Goal: Task Accomplishment & Management: Use online tool/utility

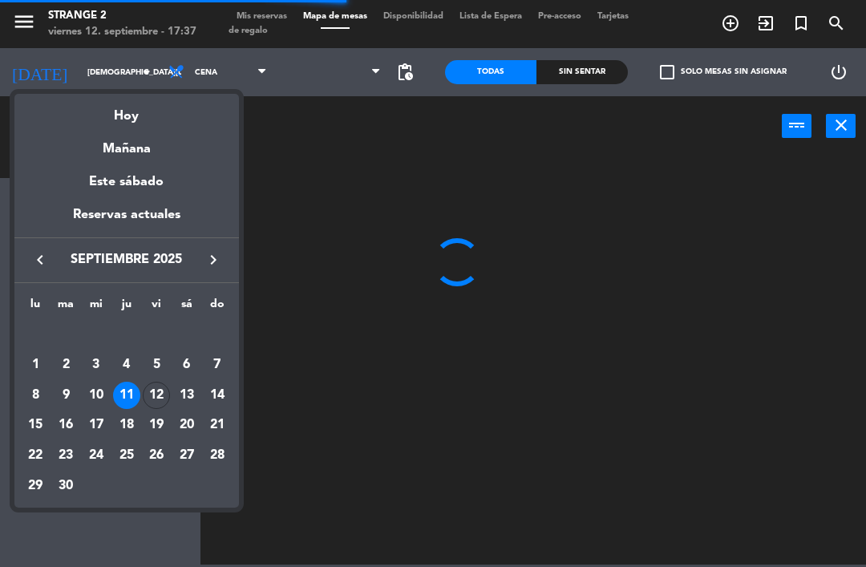
click at [63, 77] on div at bounding box center [433, 283] width 866 height 567
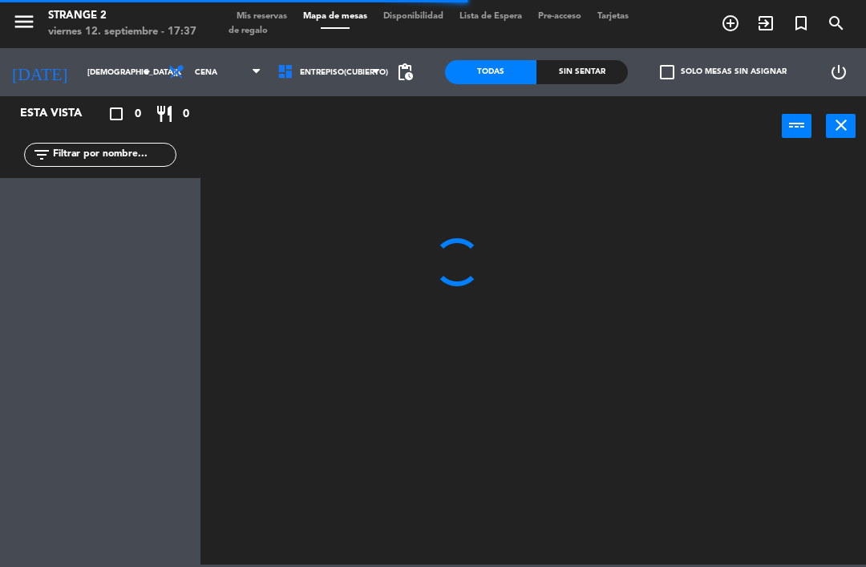
click at [79, 115] on div "Esta vista" at bounding box center [61, 113] width 107 height 19
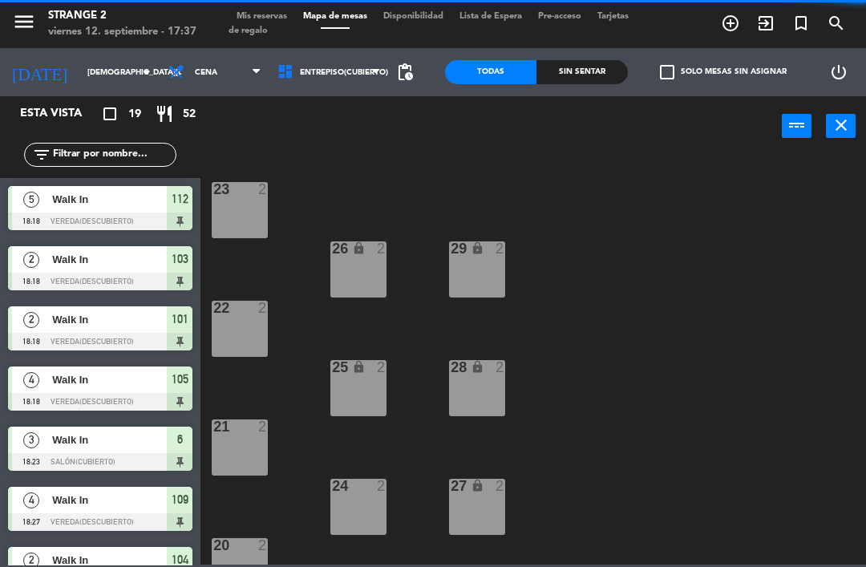
click at [87, 79] on input "[DEMOGRAPHIC_DATA][DATE]" at bounding box center [134, 72] width 110 height 25
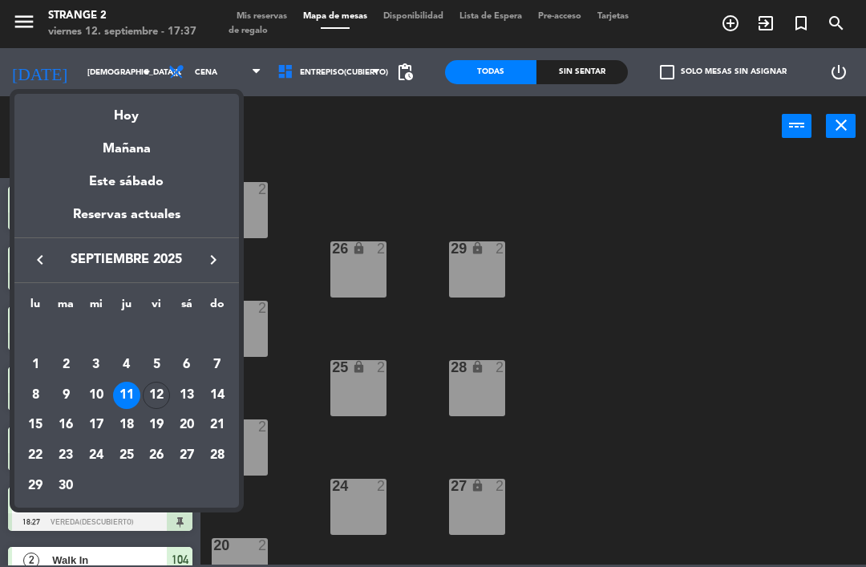
click at [121, 118] on div "Hoy" at bounding box center [126, 110] width 225 height 33
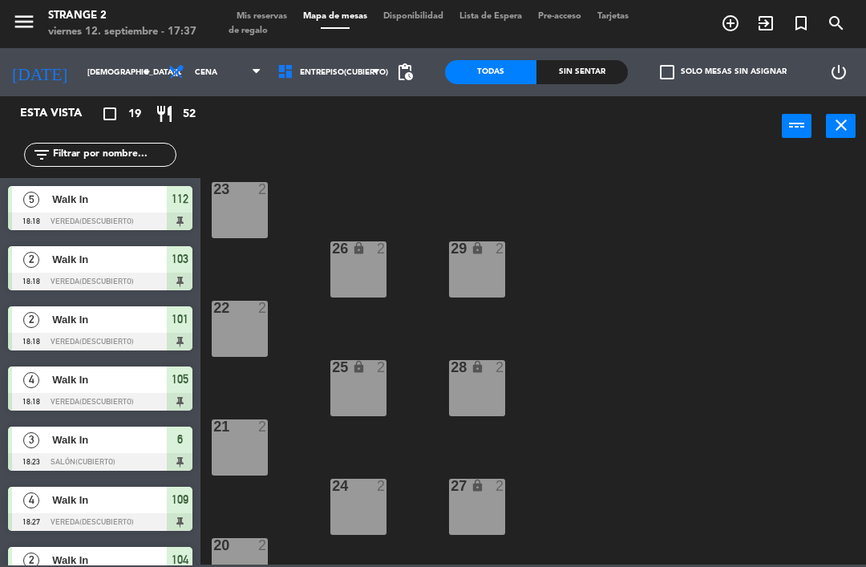
type input "[DATE]"
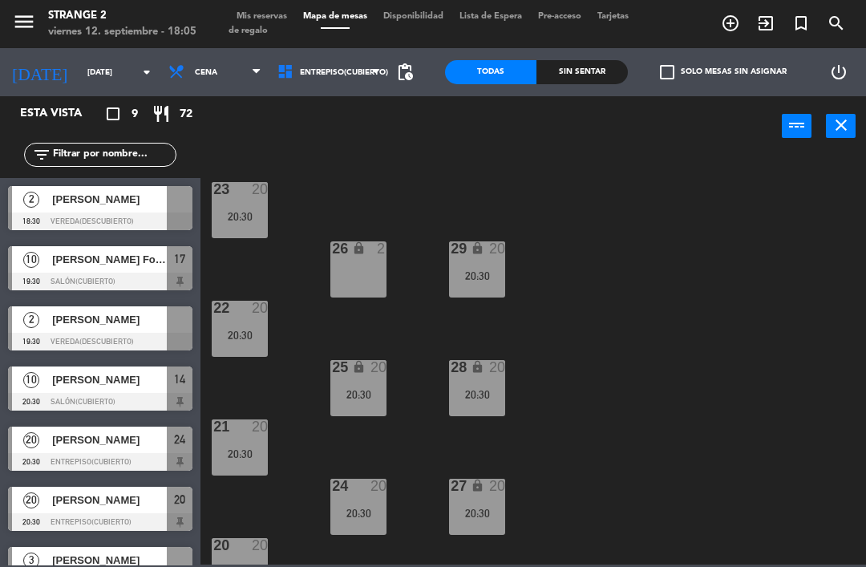
click at [79, 71] on input "[DATE]" at bounding box center [134, 72] width 110 height 25
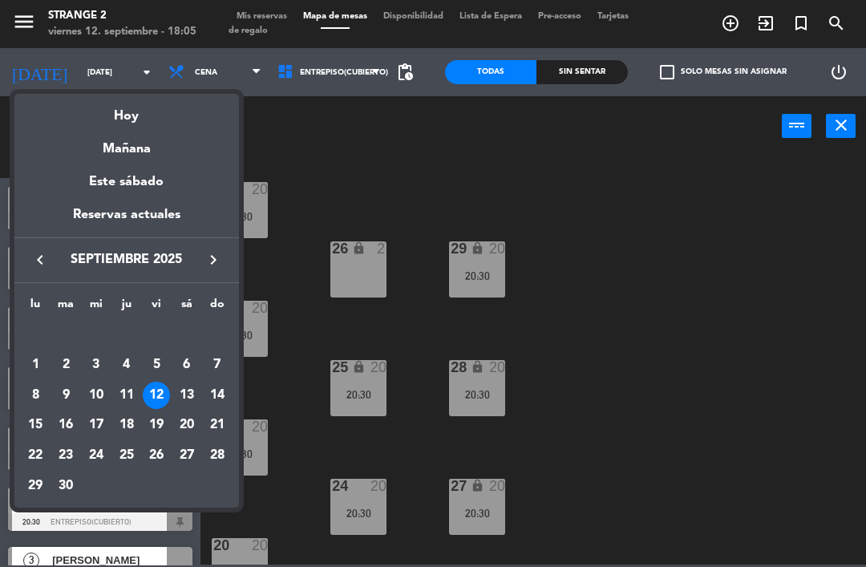
click at [107, 116] on div "Hoy" at bounding box center [126, 110] width 225 height 33
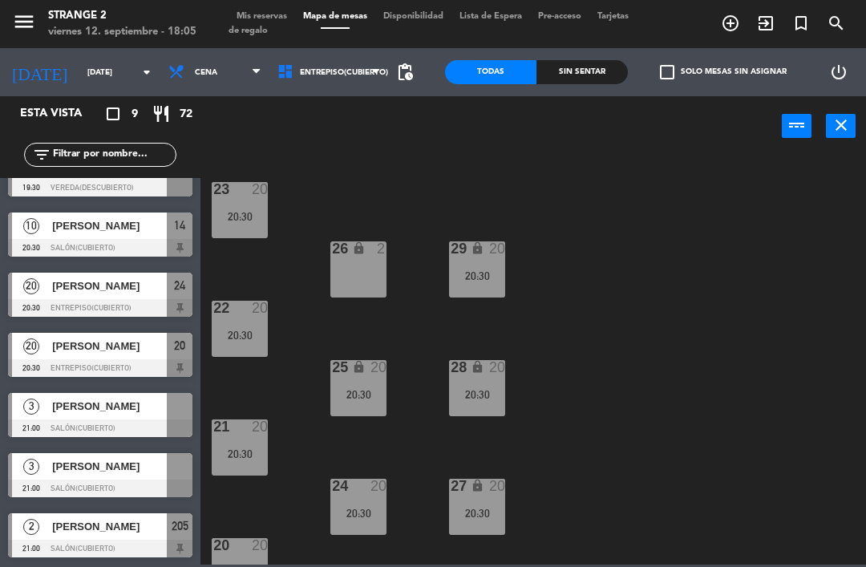
scroll to position [154, 0]
click at [352, 84] on span "Entrepiso(Cubierto)" at bounding box center [328, 72] width 119 height 35
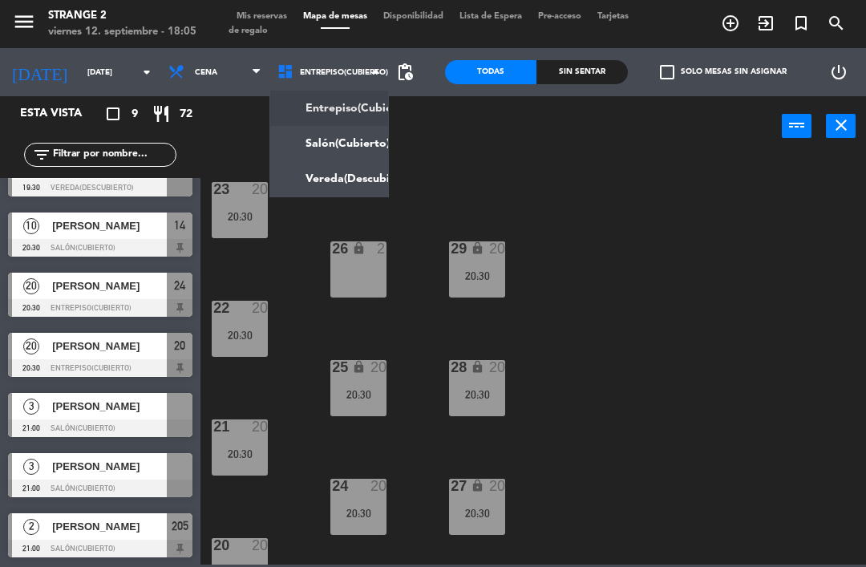
click at [366, 144] on ng-component "menu Strange 2 [DATE] 12. septiembre - 18:05 Mis reservas Mapa de mesas Disponi…" at bounding box center [433, 282] width 866 height 565
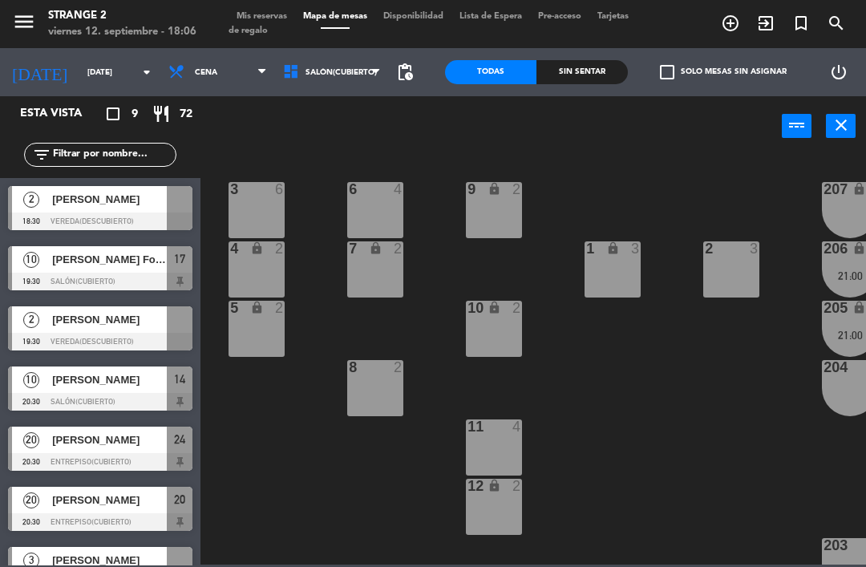
scroll to position [0, 0]
click at [348, 82] on span "Salón(Cubierto)" at bounding box center [332, 72] width 115 height 35
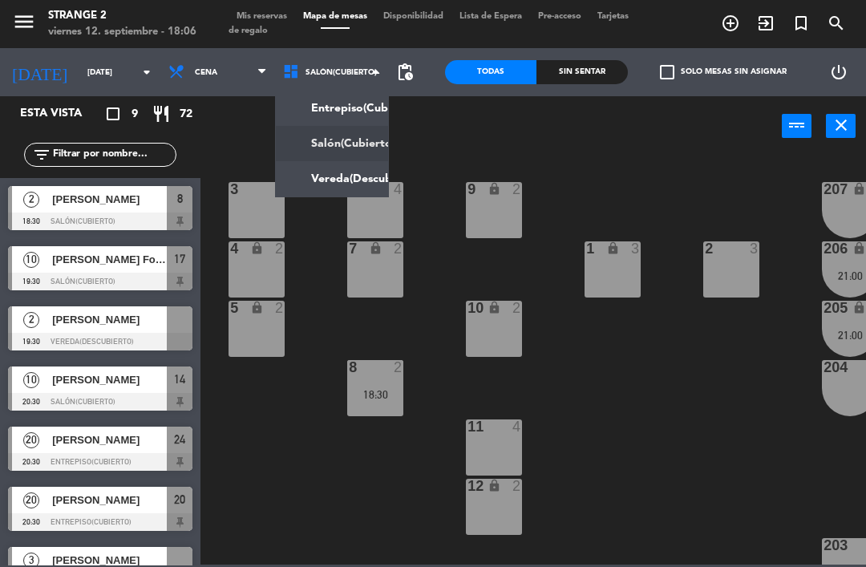
click at [365, 181] on ng-component "menu Strange 2 [DATE] 12. septiembre - 18:06 Mis reservas Mapa de mesas Disponi…" at bounding box center [433, 282] width 866 height 565
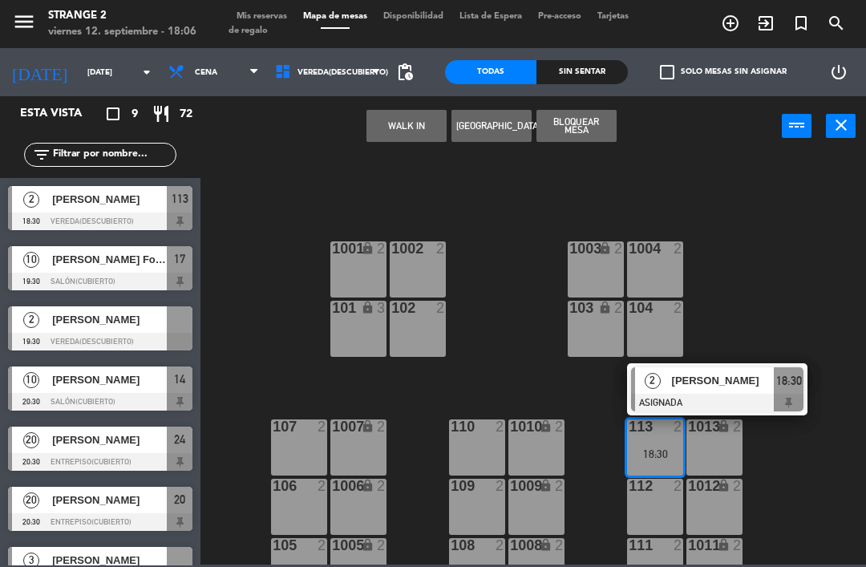
click at [713, 451] on div "1013 lock 2" at bounding box center [714, 447] width 56 height 56
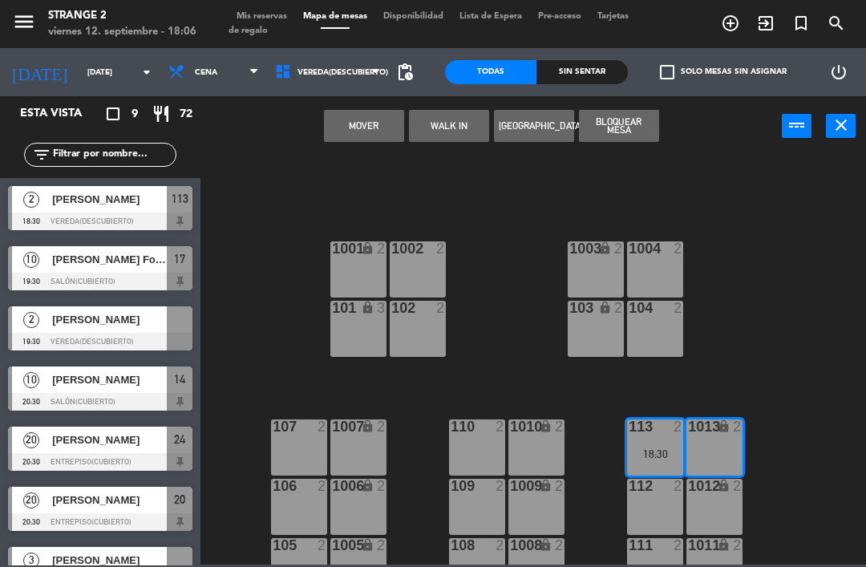
click at [690, 466] on div "1013 lock 2" at bounding box center [714, 447] width 56 height 56
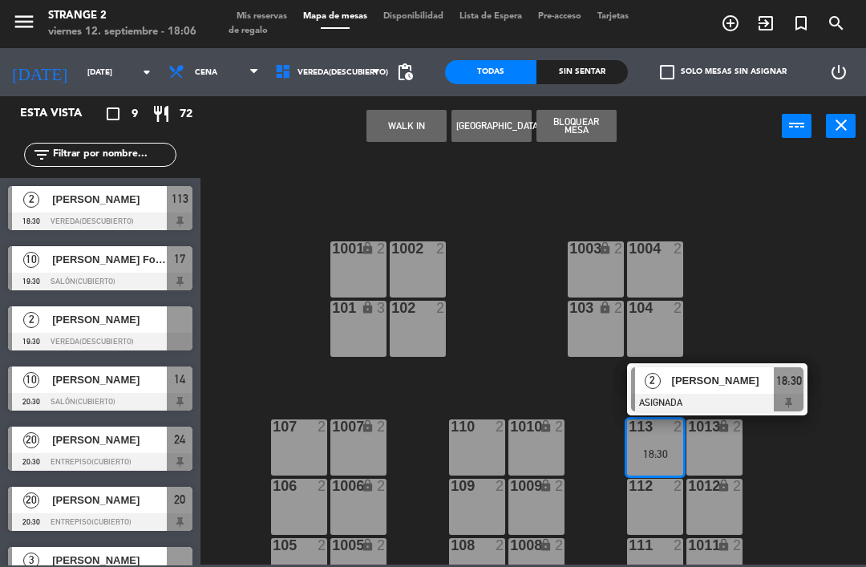
click at [709, 381] on span "[PERSON_NAME]" at bounding box center [723, 380] width 103 height 17
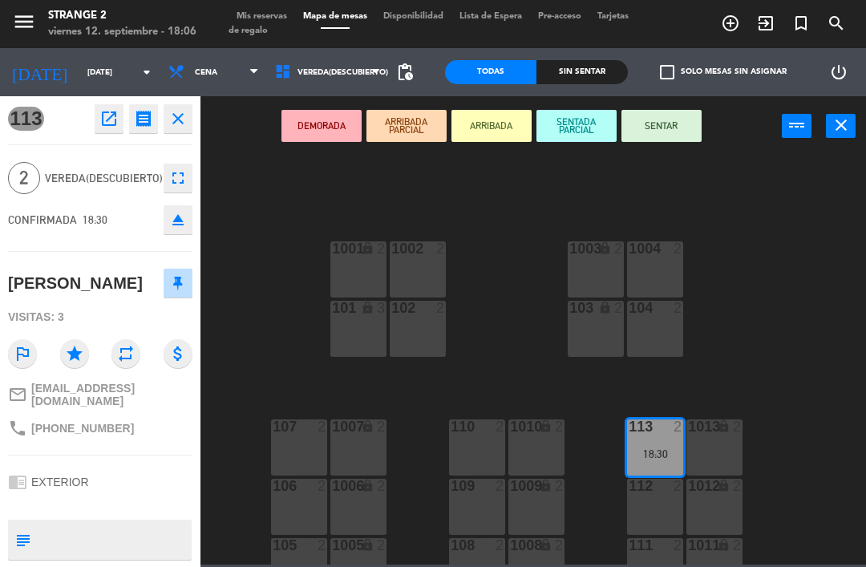
click at [696, 463] on div "1013 lock 2" at bounding box center [714, 447] width 56 height 56
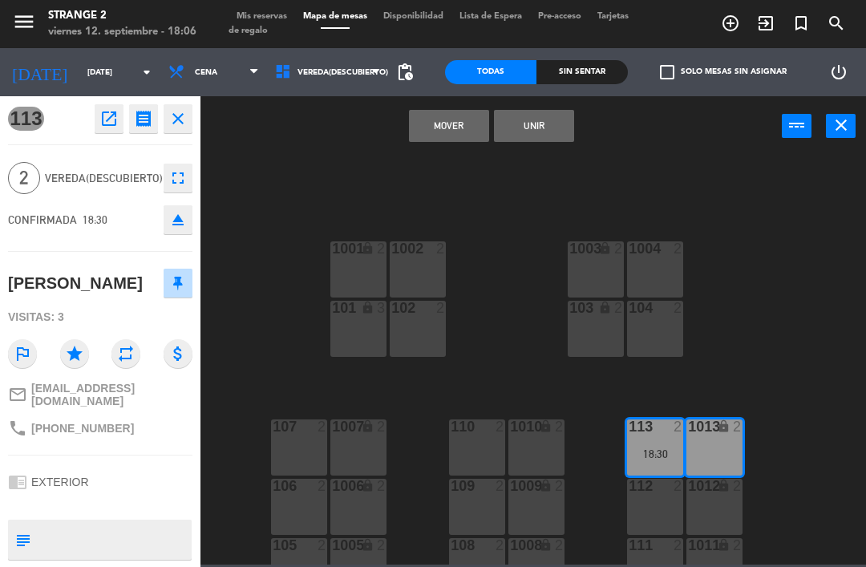
click at [548, 128] on button "Unir" at bounding box center [534, 126] width 80 height 32
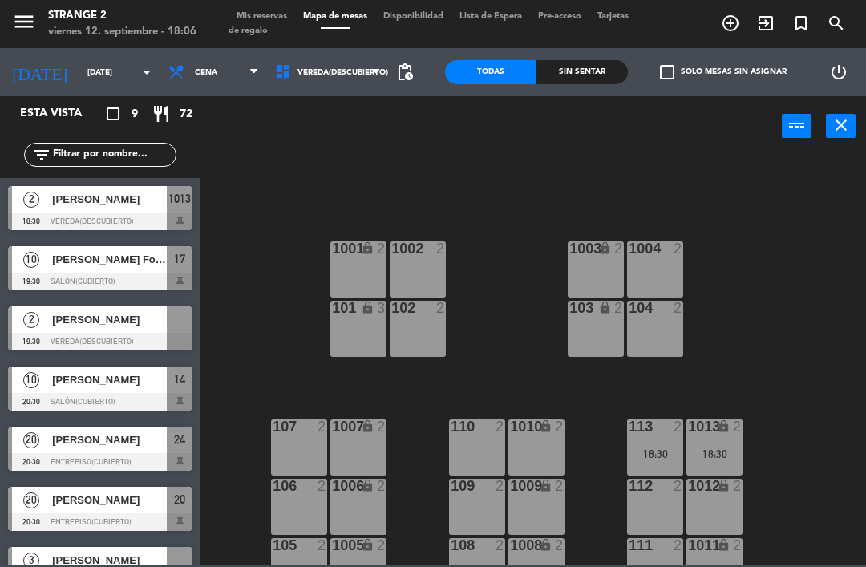
click at [672, 449] on div "18:30" at bounding box center [655, 453] width 56 height 11
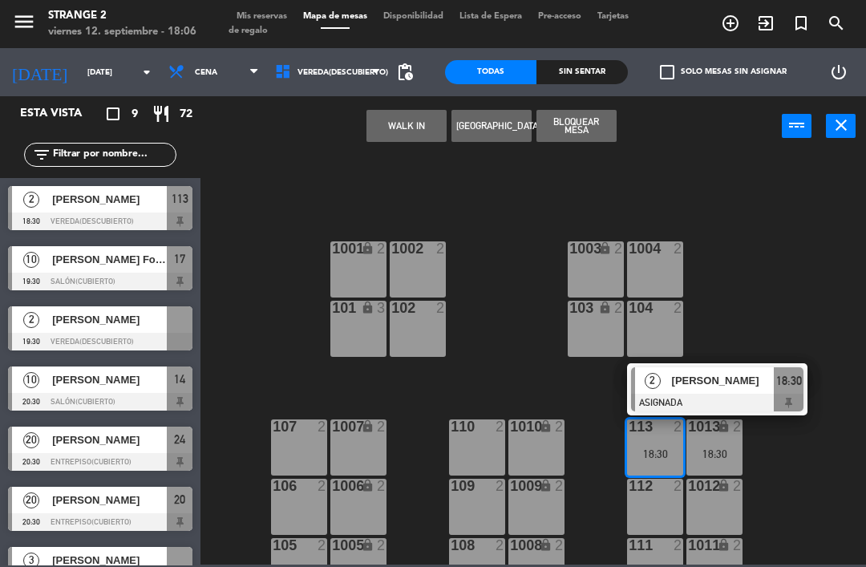
click at [750, 394] on div at bounding box center [717, 403] width 172 height 18
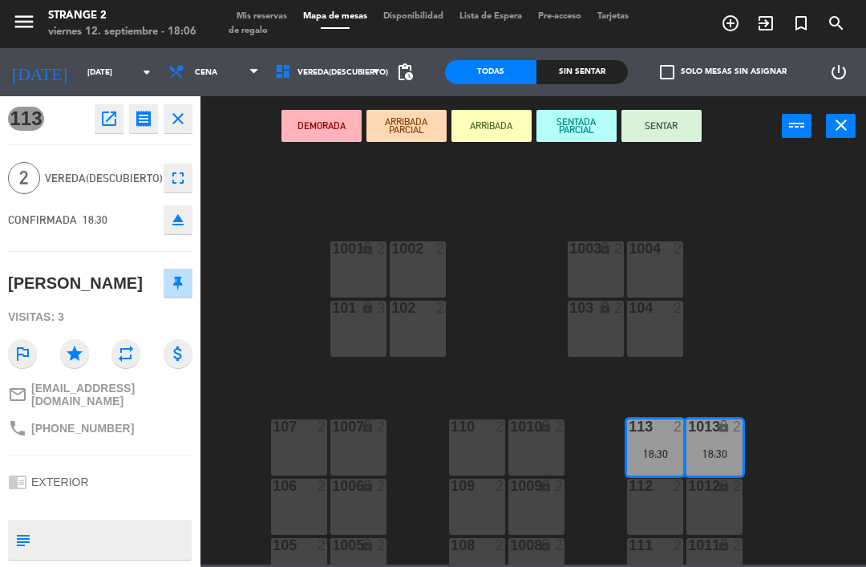
click at [662, 123] on button "SENTAR" at bounding box center [661, 126] width 80 height 32
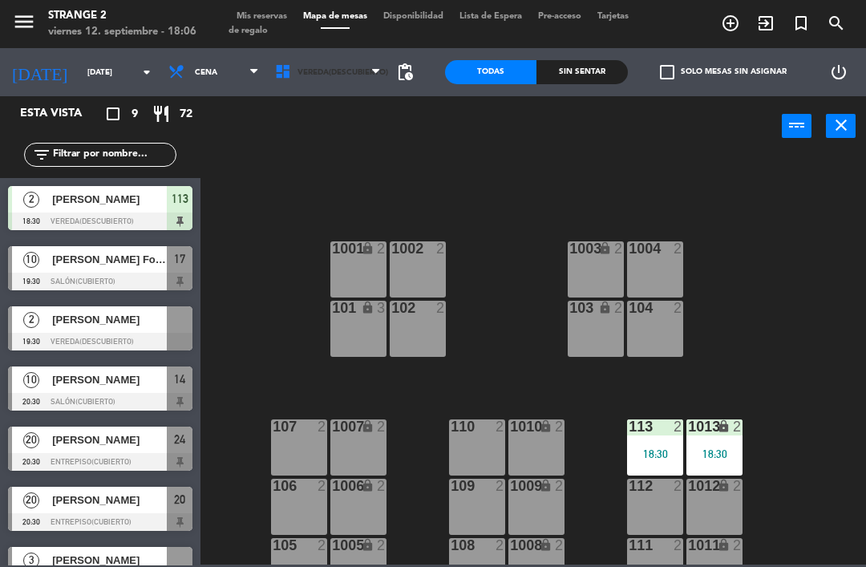
click at [346, 69] on span "Vereda(Descubierto)" at bounding box center [343, 72] width 91 height 9
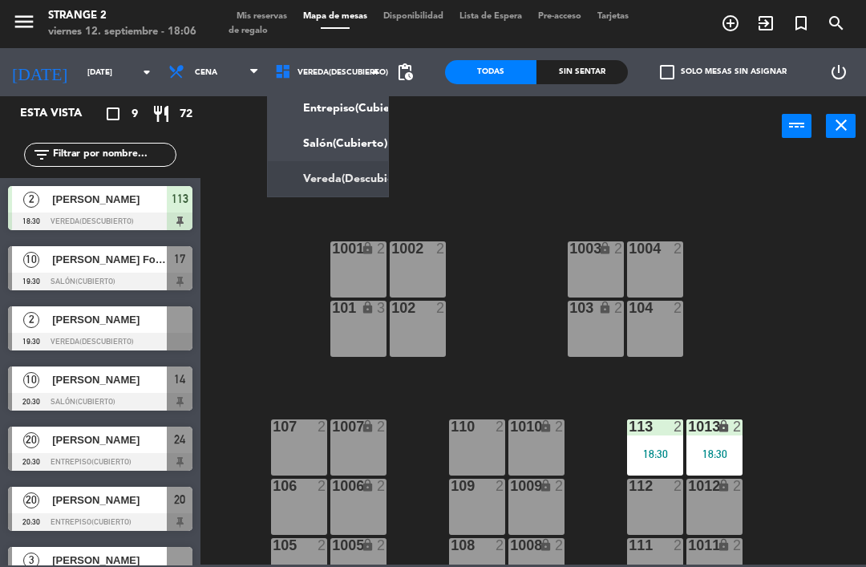
click at [358, 149] on ng-component "menu Strange 2 [DATE] 12. septiembre - 18:06 Mis reservas Mapa de mesas Disponi…" at bounding box center [433, 282] width 866 height 565
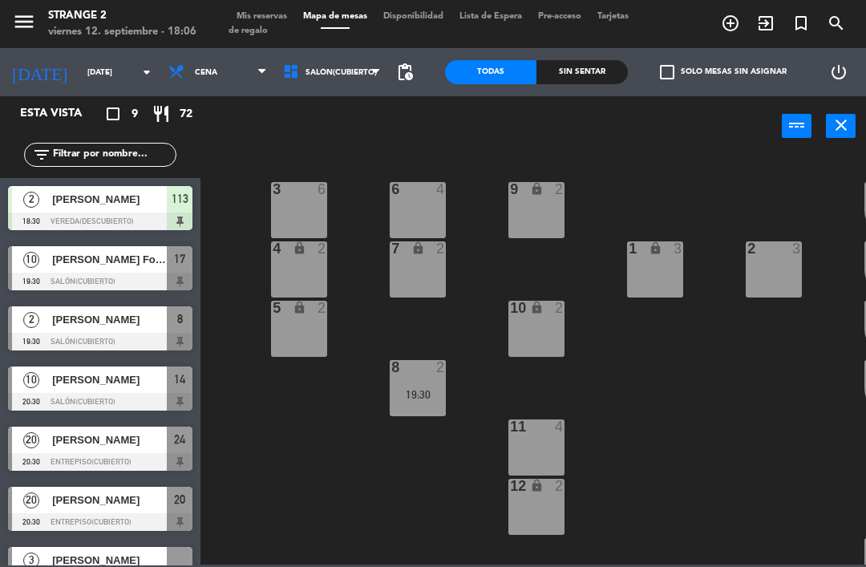
click at [178, 318] on span "8" at bounding box center [180, 319] width 6 height 19
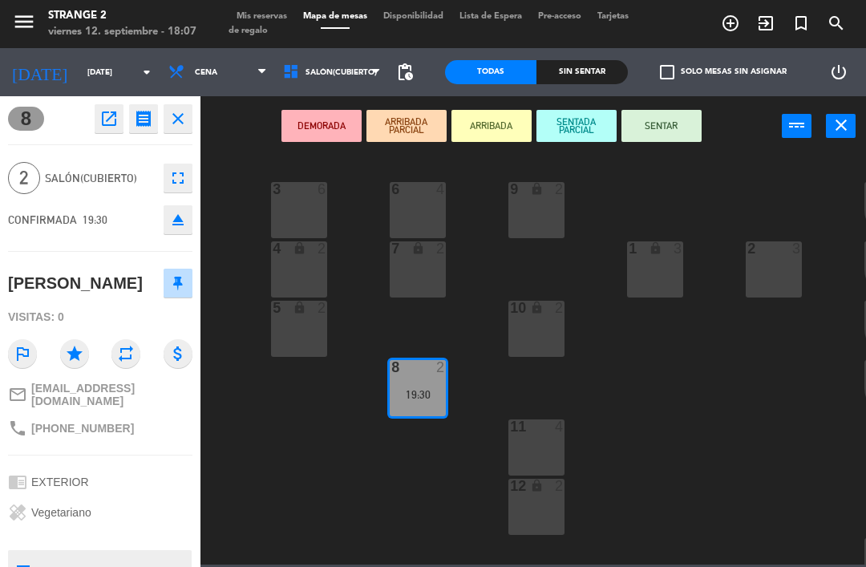
click at [178, 114] on icon "close" at bounding box center [177, 118] width 19 height 19
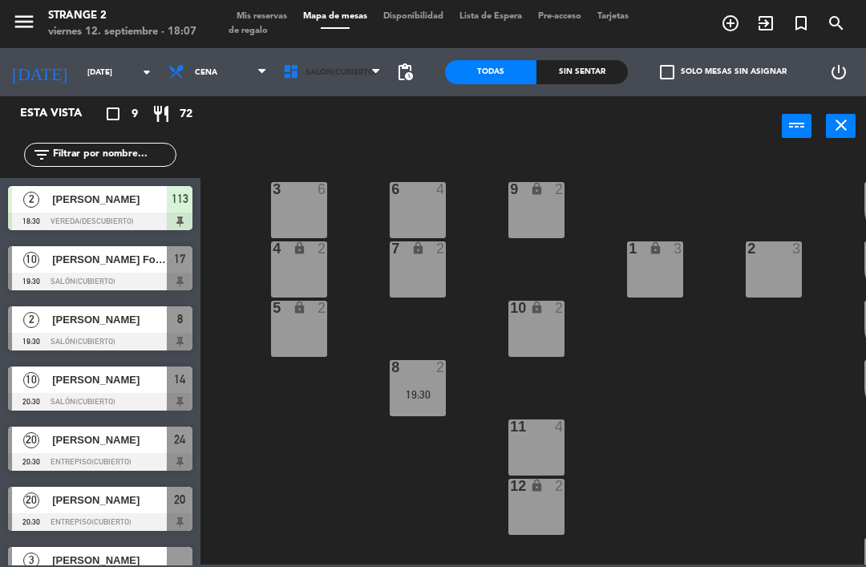
click at [342, 79] on span "Salón(Cubierto)" at bounding box center [332, 72] width 115 height 35
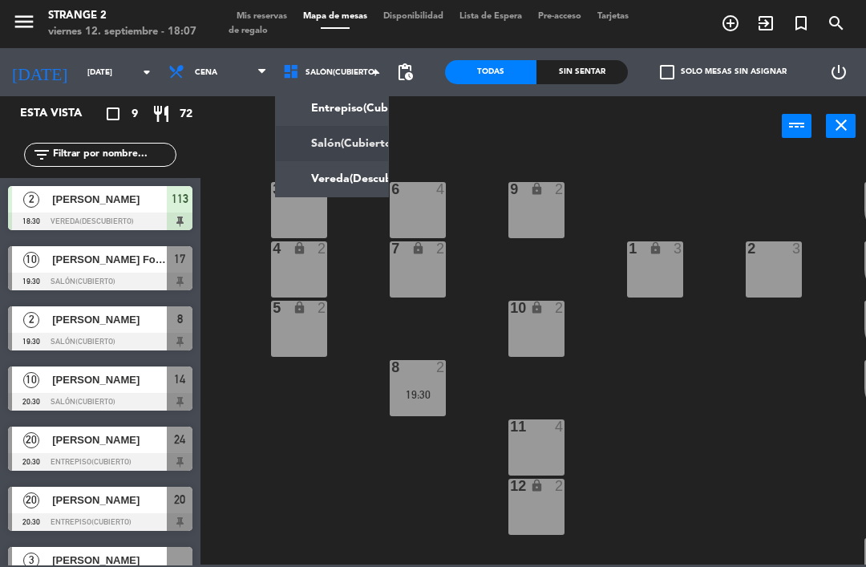
click at [361, 175] on ng-component "menu Strange 2 [DATE] 12. septiembre - 18:07 Mis reservas Mapa de mesas Disponi…" at bounding box center [433, 282] width 866 height 565
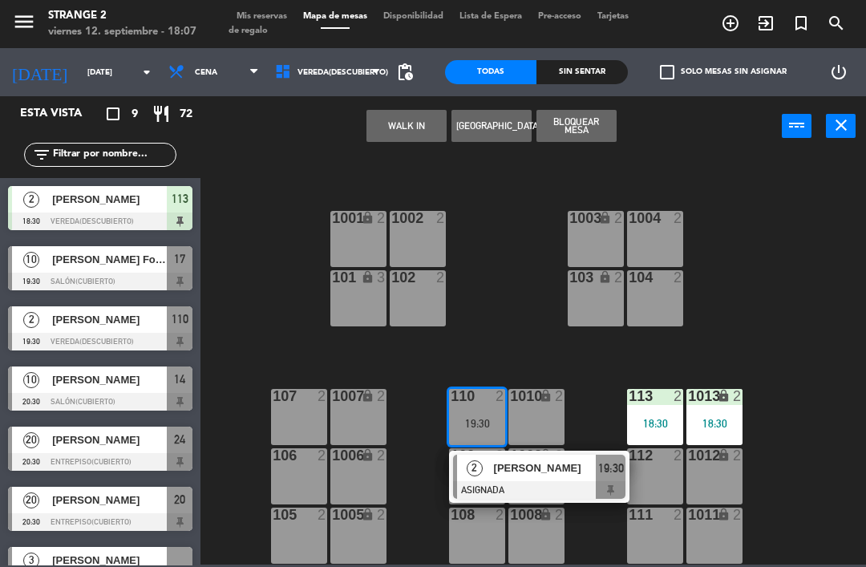
click at [543, 421] on div "1010 lock 2" at bounding box center [536, 417] width 56 height 56
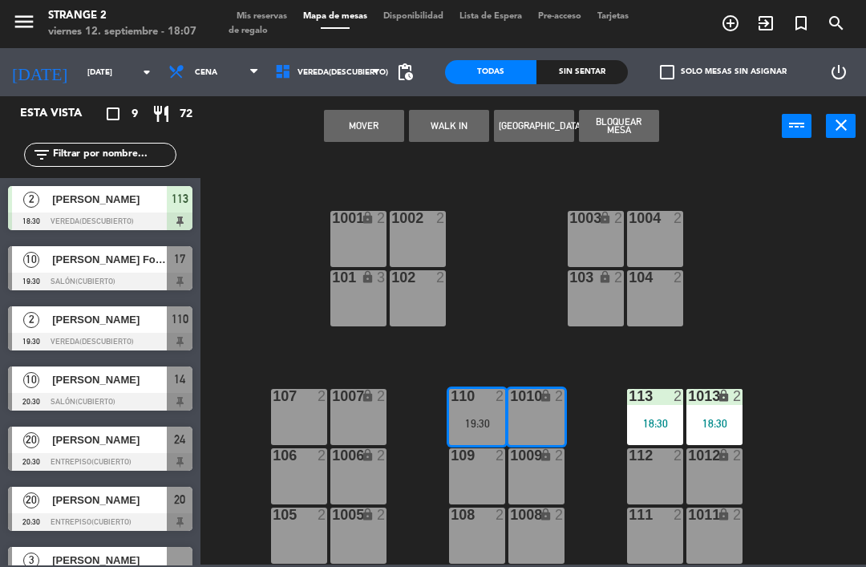
click at [536, 420] on div "1010 lock 2" at bounding box center [536, 417] width 56 height 56
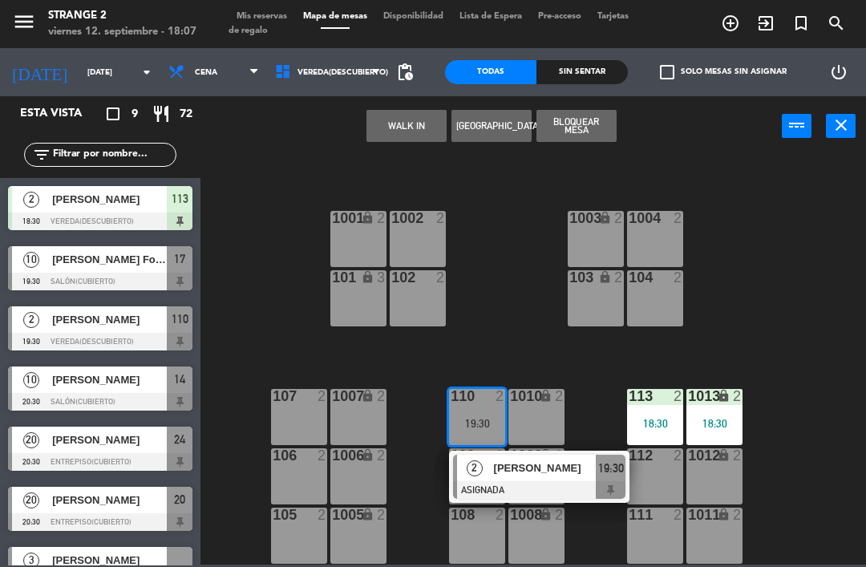
click at [474, 436] on div "110 2 19:30" at bounding box center [477, 417] width 56 height 56
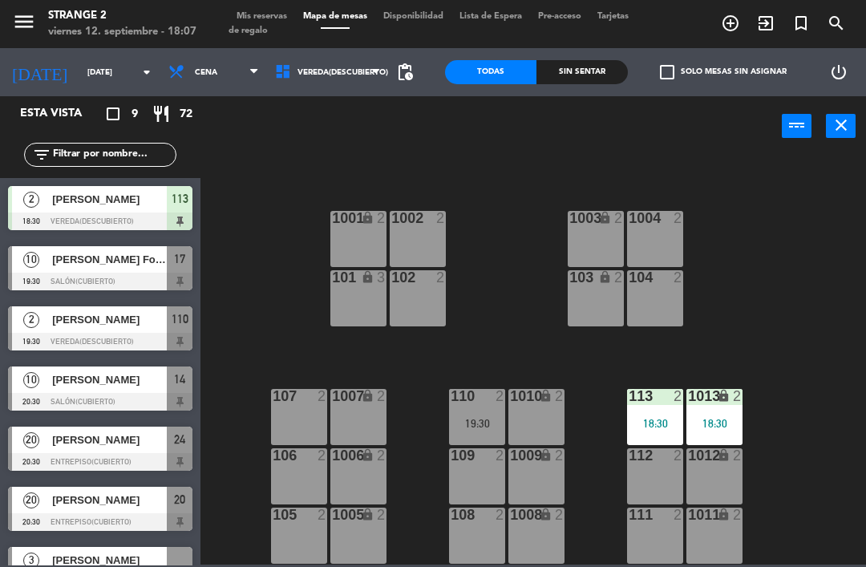
click at [485, 423] on div "19:30" at bounding box center [477, 423] width 56 height 11
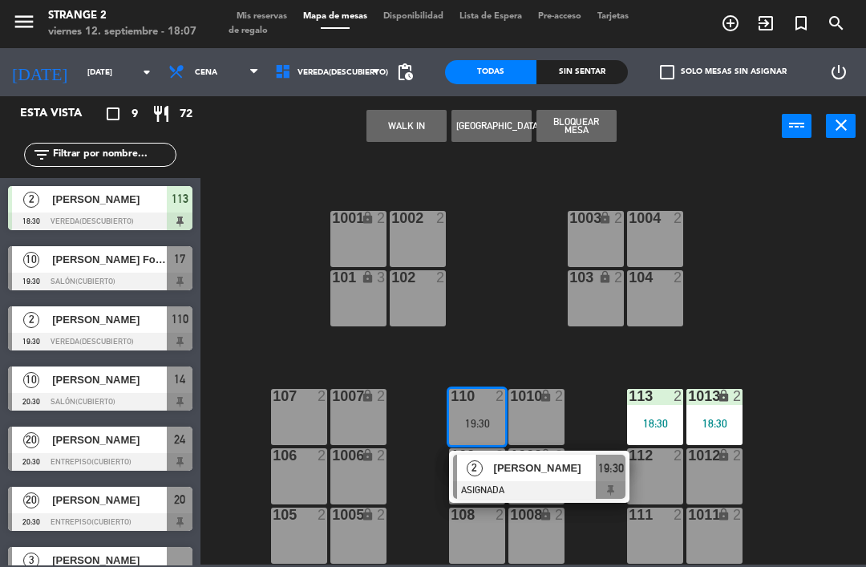
click at [559, 480] on div "[PERSON_NAME]" at bounding box center [544, 468] width 104 height 26
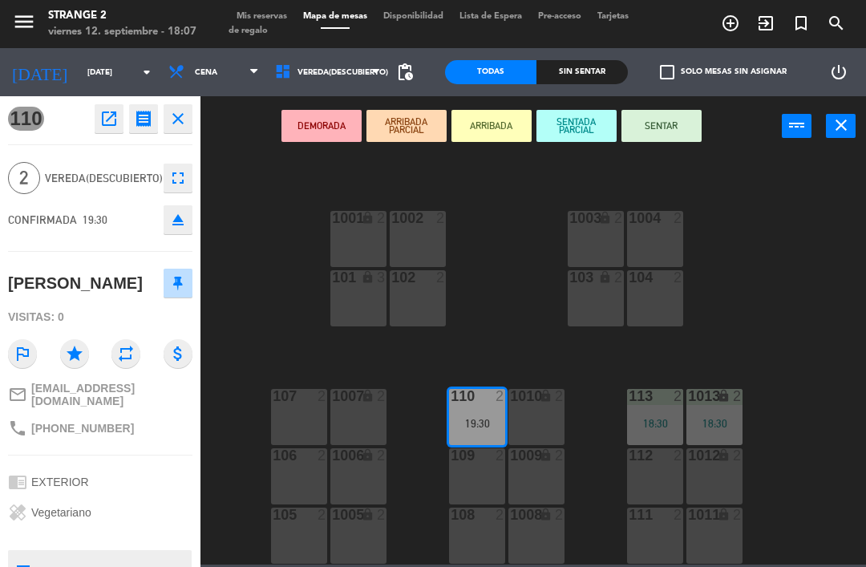
click at [535, 417] on div "1010 lock 2" at bounding box center [536, 417] width 56 height 56
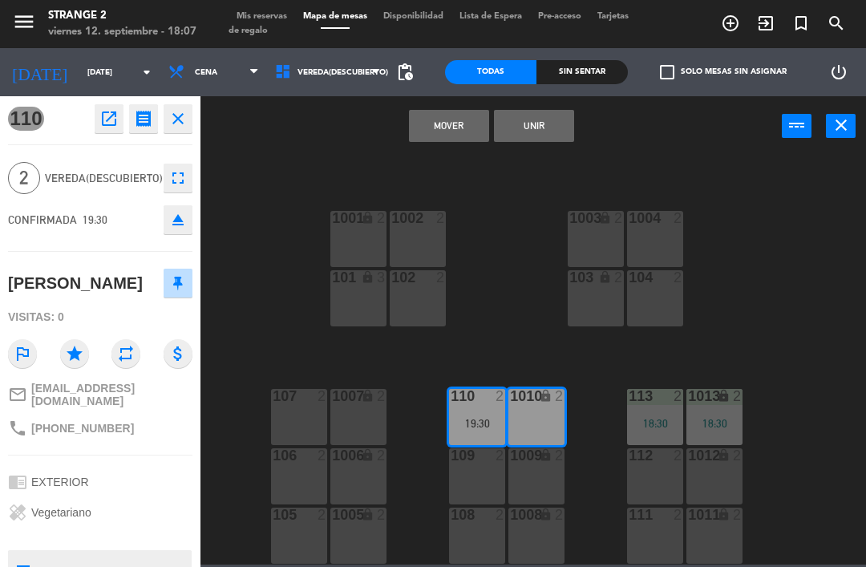
click at [550, 128] on button "Unir" at bounding box center [534, 126] width 80 height 32
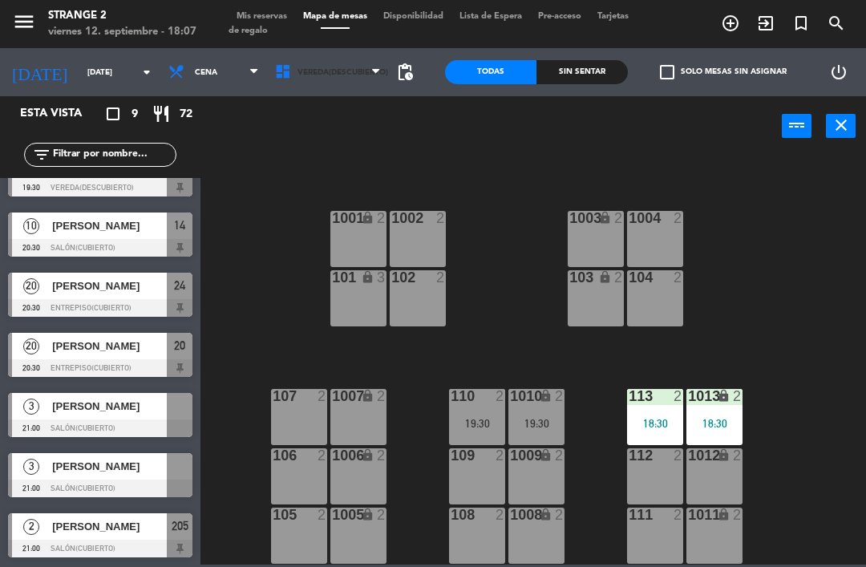
click at [369, 68] on span "Vereda(Descubierto)" at bounding box center [343, 72] width 91 height 9
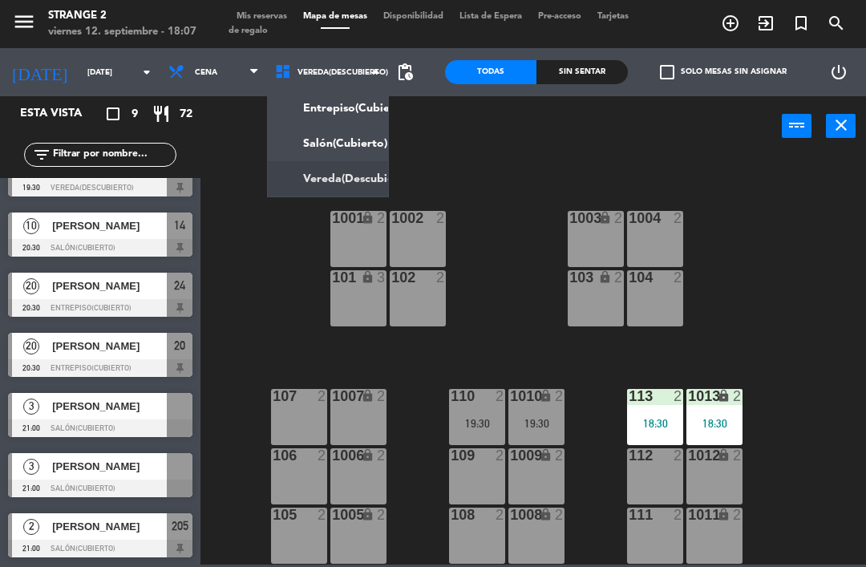
click at [350, 145] on ng-component "menu Strange 2 [DATE] 12. septiembre - 18:07 Mis reservas Mapa de mesas Disponi…" at bounding box center [433, 282] width 866 height 565
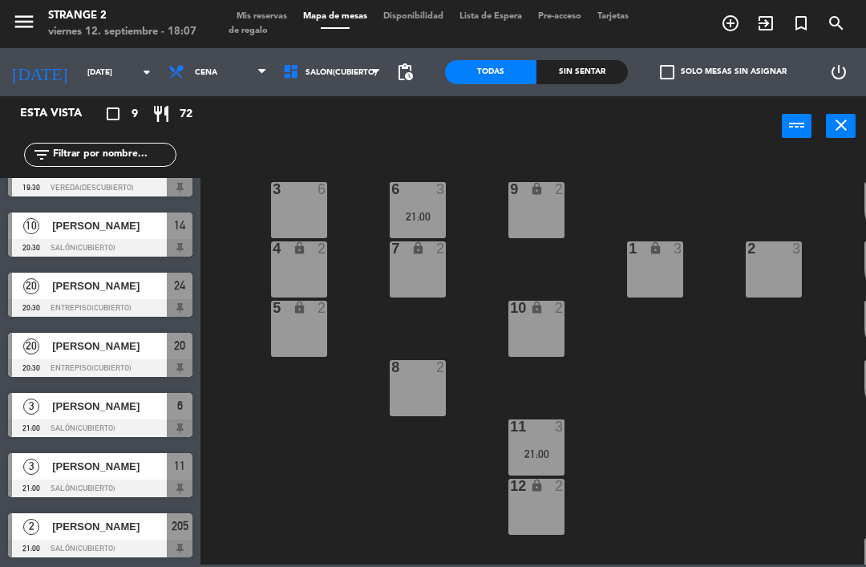
click at [421, 188] on div at bounding box center [418, 189] width 26 height 14
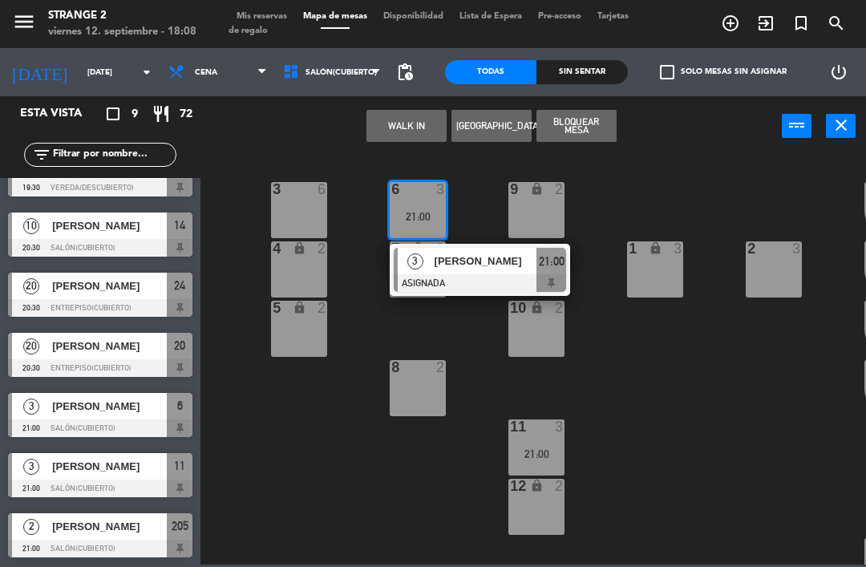
click at [479, 270] on div "[PERSON_NAME]" at bounding box center [485, 261] width 104 height 26
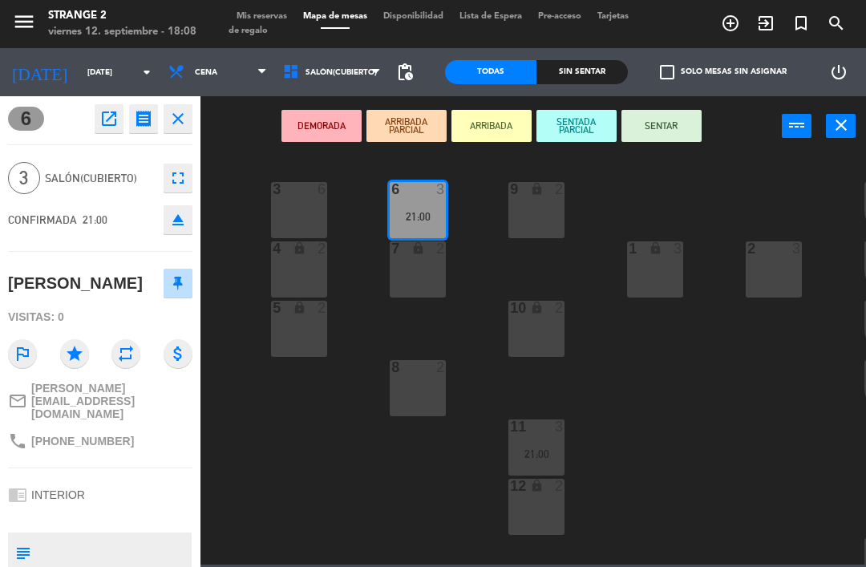
click at [427, 281] on div "7 lock 2" at bounding box center [418, 269] width 56 height 56
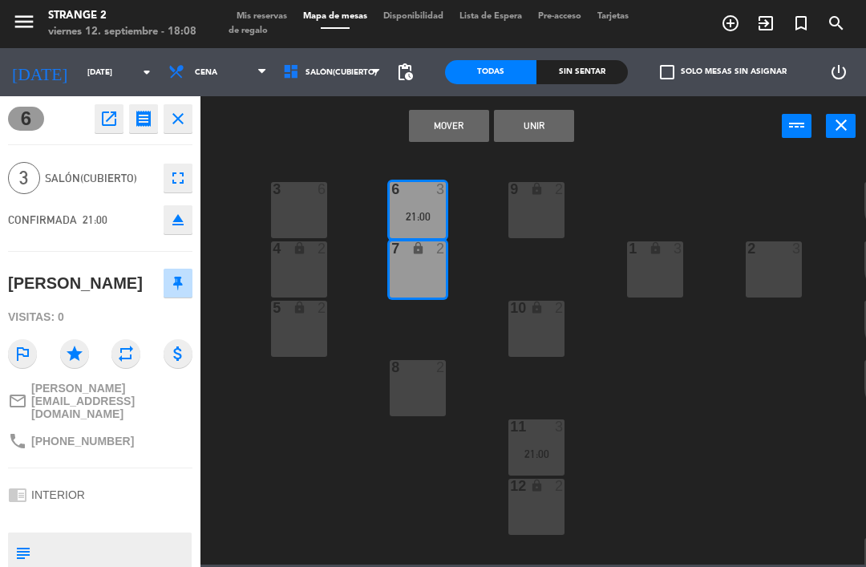
click at [544, 134] on button "Unir" at bounding box center [534, 126] width 80 height 32
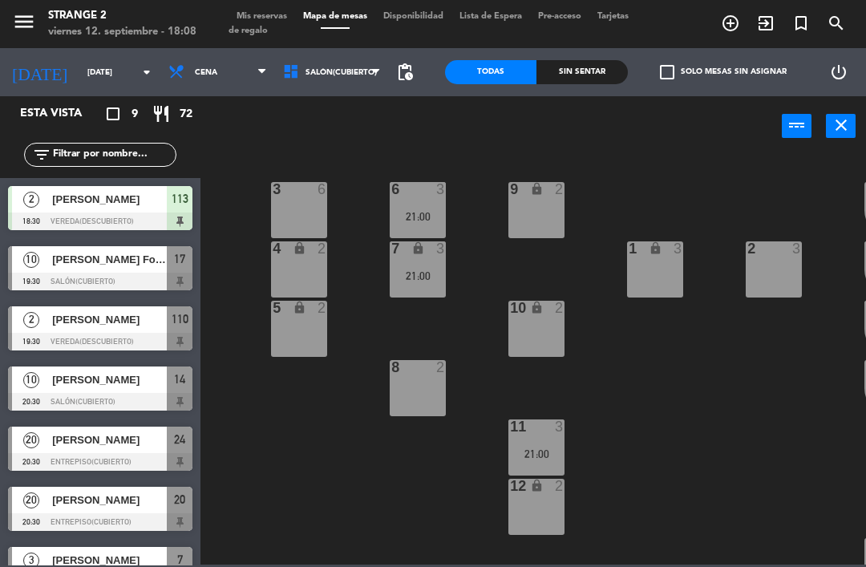
scroll to position [16, 0]
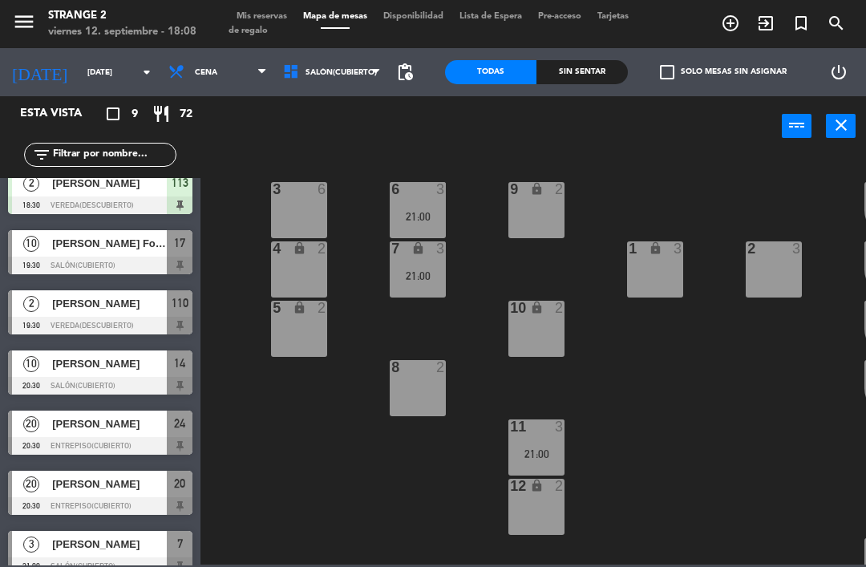
click at [545, 445] on div "11 3 21:00" at bounding box center [536, 447] width 56 height 56
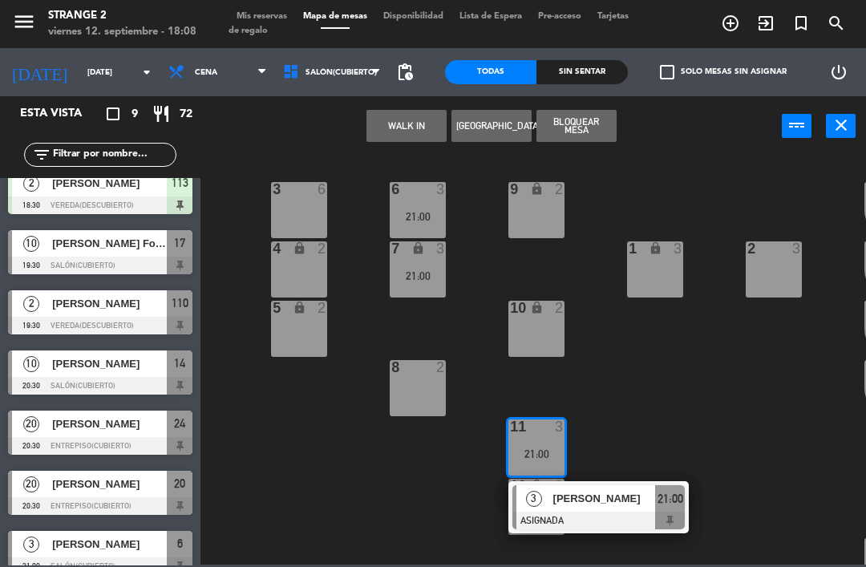
click at [602, 504] on span "[PERSON_NAME]" at bounding box center [604, 498] width 103 height 17
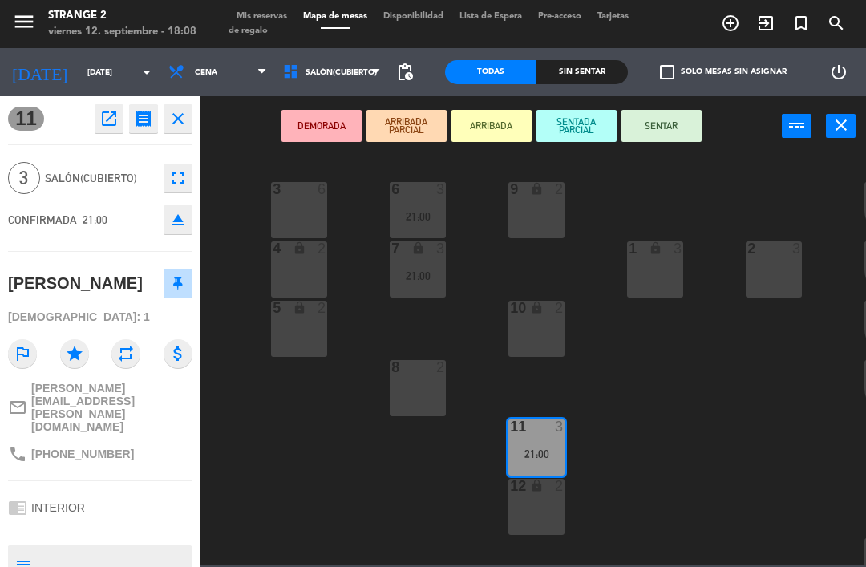
click at [550, 508] on div "12 lock 2" at bounding box center [536, 507] width 56 height 56
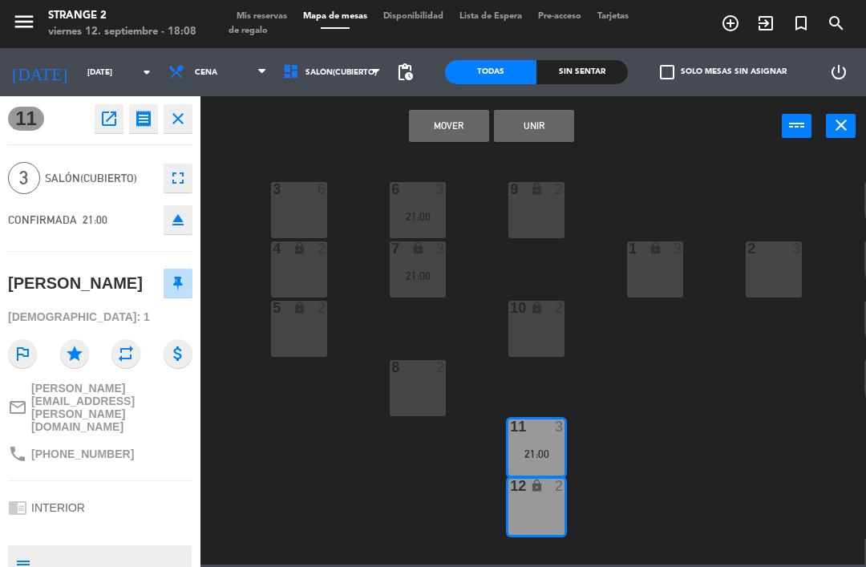
click at [556, 130] on button "Unir" at bounding box center [534, 126] width 80 height 32
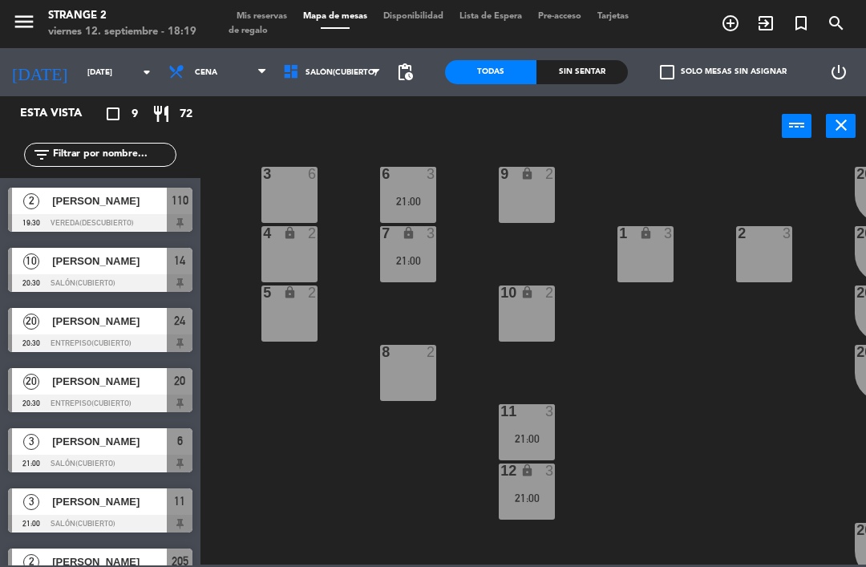
scroll to position [18, 9]
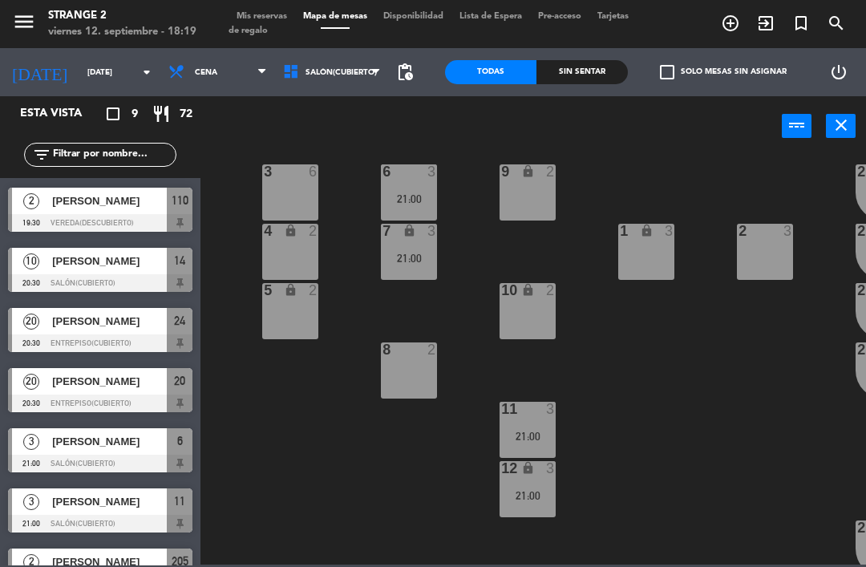
click at [536, 427] on div "11 3 21:00" at bounding box center [528, 430] width 56 height 56
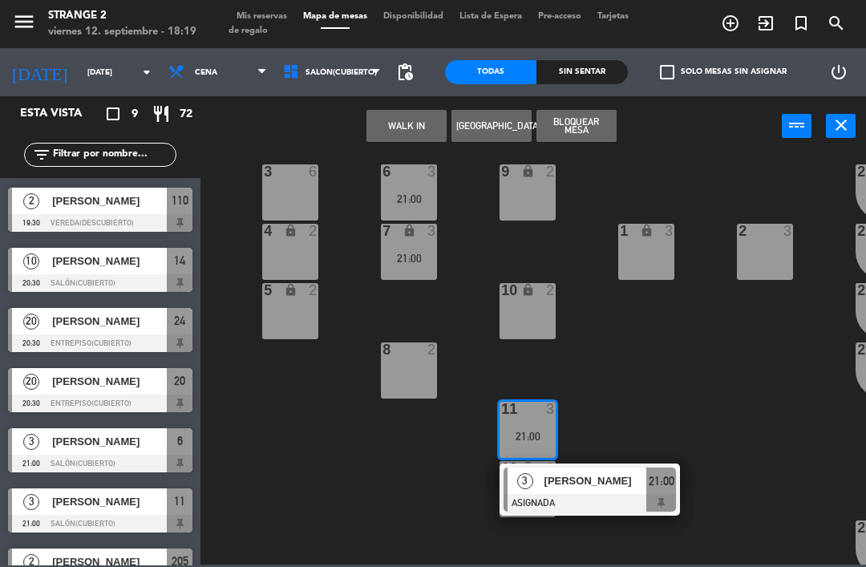
click at [591, 493] on div "[PERSON_NAME]" at bounding box center [595, 481] width 104 height 26
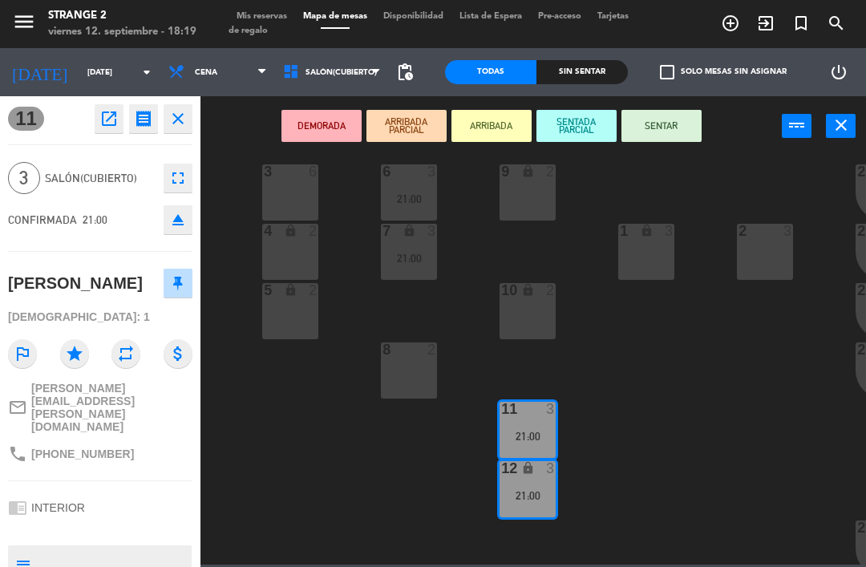
click at [190, 128] on button "close" at bounding box center [178, 118] width 29 height 29
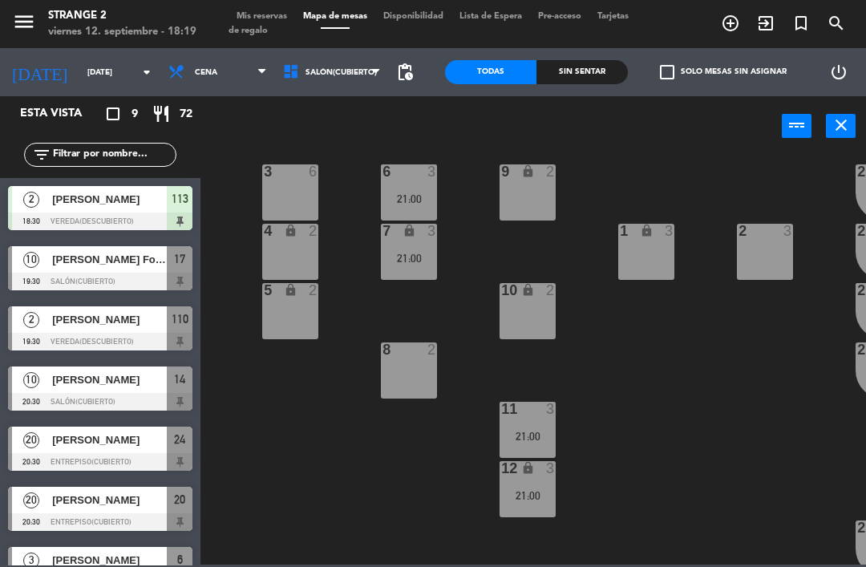
scroll to position [76, 0]
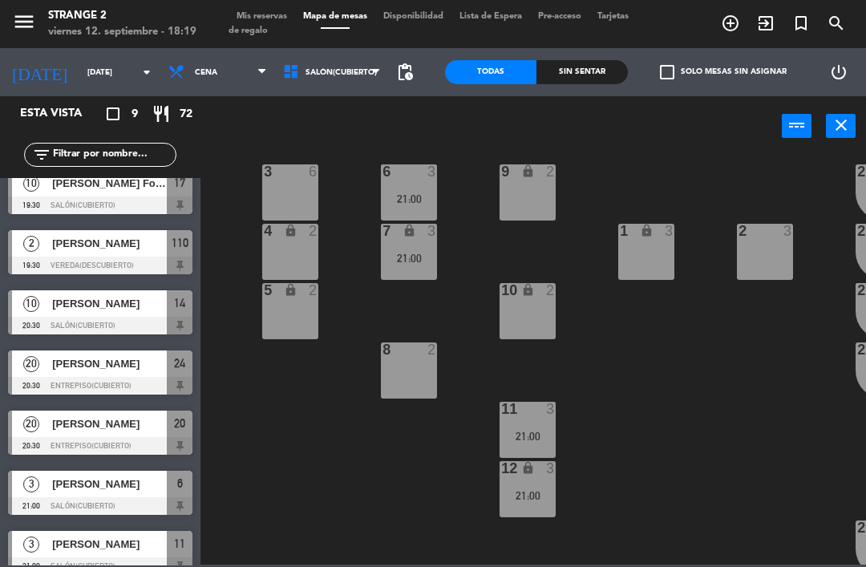
click at [539, 433] on div "21:00" at bounding box center [528, 436] width 56 height 11
